Goal: Book appointment/travel/reservation

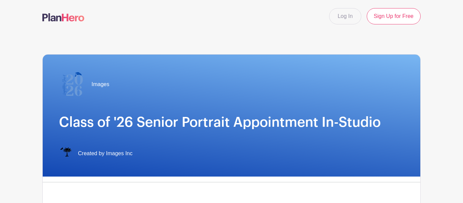
select select "3938"
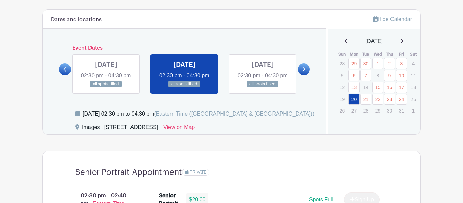
scroll to position [356, 0]
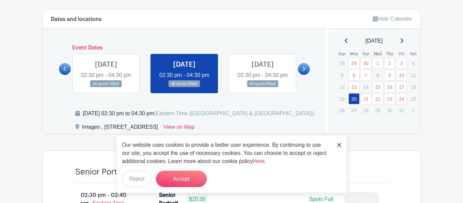
click at [403, 43] on icon at bounding box center [401, 40] width 3 height 5
click at [403, 42] on icon at bounding box center [401, 40] width 3 height 5
click at [403, 43] on icon at bounding box center [401, 40] width 3 height 5
click at [403, 42] on icon at bounding box center [401, 40] width 3 height 5
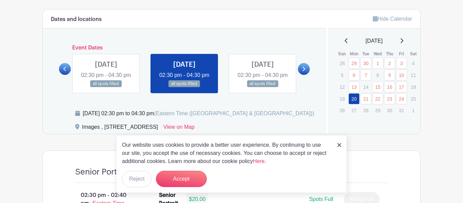
click at [403, 42] on icon at bounding box center [401, 40] width 3 height 5
click at [403, 43] on icon at bounding box center [401, 40] width 3 height 5
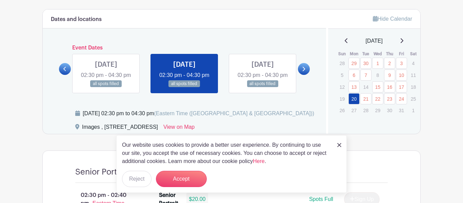
click at [403, 43] on icon at bounding box center [401, 40] width 3 height 5
click at [403, 42] on icon at bounding box center [401, 40] width 3 height 5
click at [403, 43] on icon at bounding box center [402, 40] width 3 height 5
click at [403, 42] on icon at bounding box center [401, 40] width 3 height 5
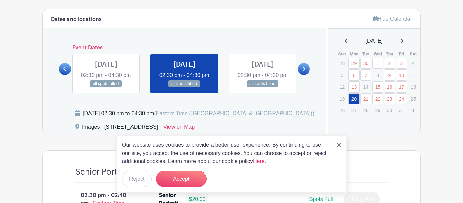
click at [403, 42] on icon at bounding box center [401, 40] width 3 height 5
